Goal: Task Accomplishment & Management: Use online tool/utility

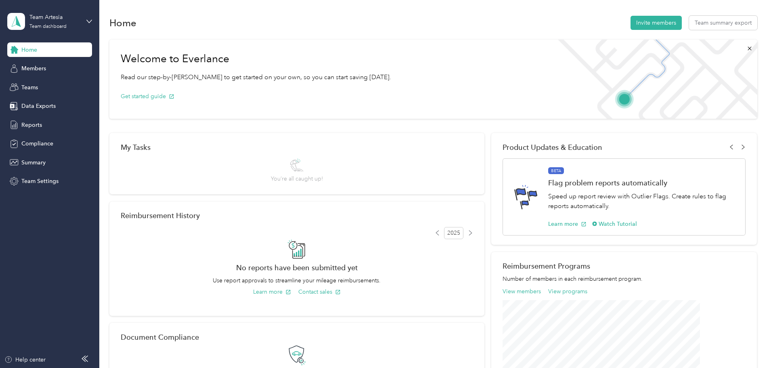
click at [65, 27] on div "Team dashboard" at bounding box center [47, 26] width 37 height 5
drag, startPoint x: 113, startPoint y: 175, endPoint x: 98, endPoint y: 158, distance: 22.3
click at [111, 171] on div "Welcome to Everlance Read our step-by-[PERSON_NAME] to get started on your own,…" at bounding box center [432, 284] width 647 height 499
click at [60, 106] on div "Data Exports" at bounding box center [49, 106] width 85 height 15
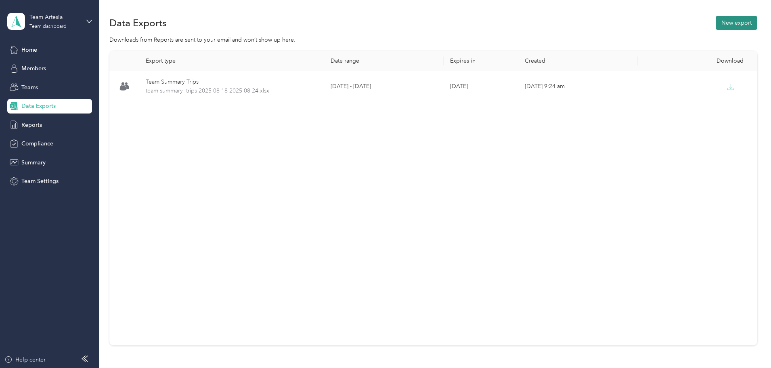
click at [715, 21] on button "New export" at bounding box center [736, 23] width 42 height 14
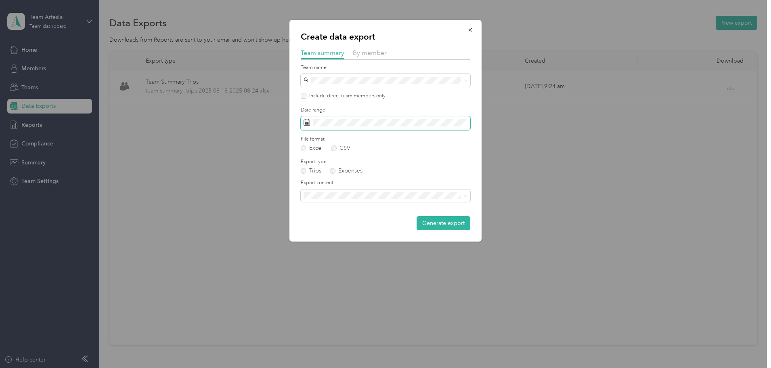
click at [340, 118] on span at bounding box center [385, 123] width 169 height 14
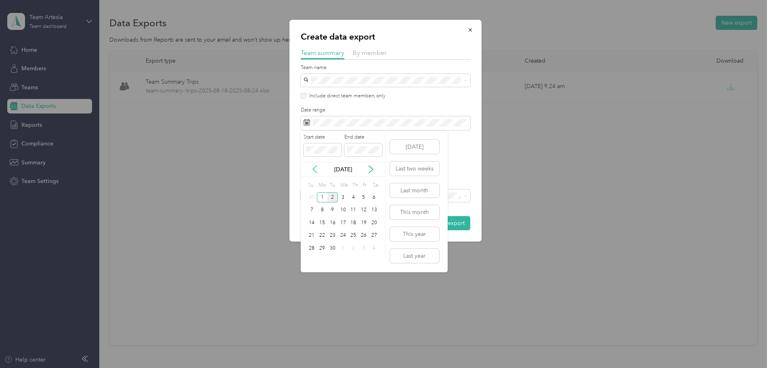
click at [313, 167] on icon at bounding box center [315, 169] width 8 height 8
click at [322, 251] on div "25" at bounding box center [322, 248] width 10 height 10
click at [313, 259] on div "31" at bounding box center [312, 261] width 10 height 10
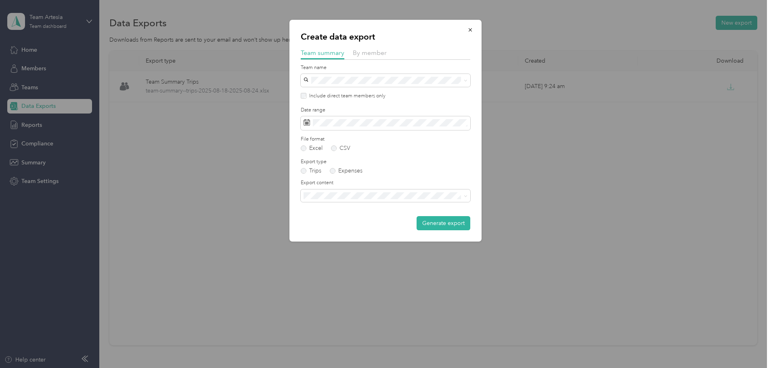
click at [454, 224] on button "Generate export" at bounding box center [443, 223] width 54 height 14
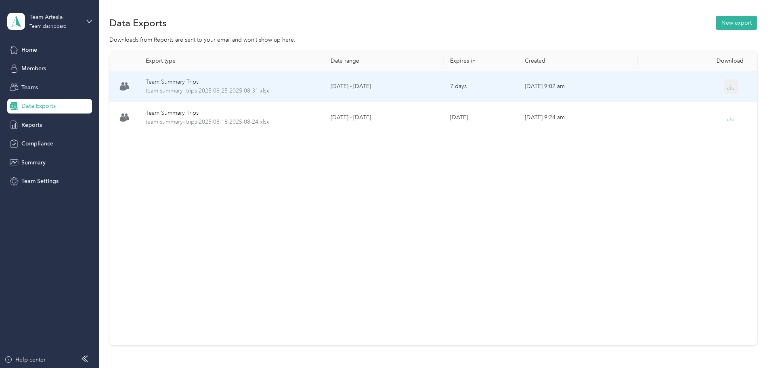
click at [727, 90] on icon "button" at bounding box center [730, 89] width 6 height 2
